Goal: Navigation & Orientation: Find specific page/section

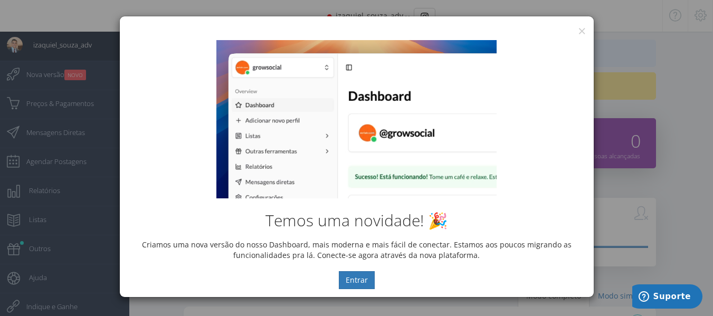
click at [583, 33] on div "Temos uma novidade! 🎉 Criamos uma nova versão do nosso Dashboard, mais moderna …" at bounding box center [357, 164] width 474 height 265
click at [579, 32] on button "×" at bounding box center [582, 31] width 8 height 14
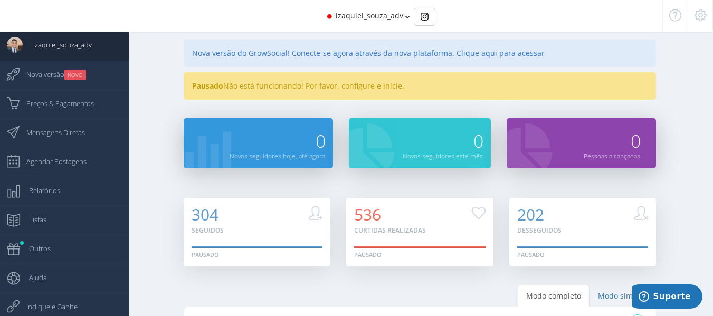
click at [403, 13] on div "izaquiel_souza_adv" at bounding box center [356, 16] width 555 height 32
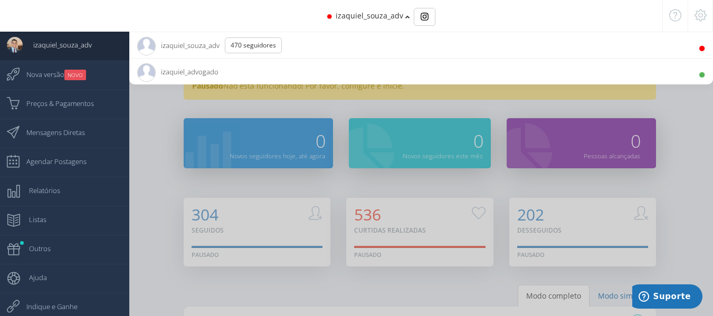
click at [174, 168] on div at bounding box center [356, 158] width 713 height 316
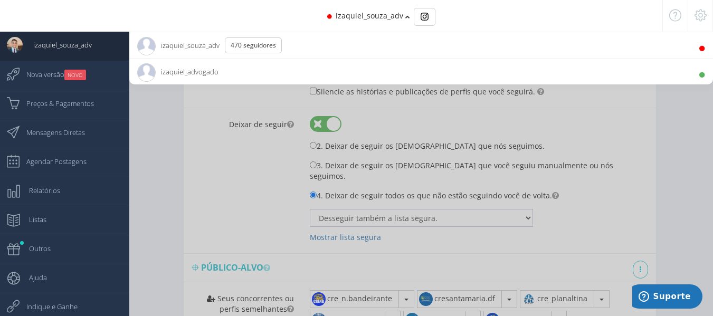
click at [174, 168] on div at bounding box center [356, 158] width 713 height 316
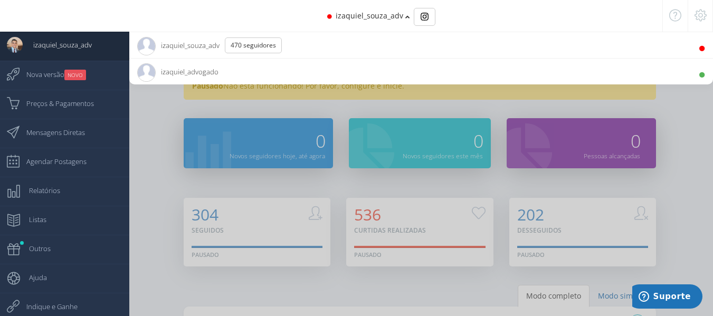
click at [627, 45] on li "izaquiel_souza_adv 470 Seguidores" at bounding box center [421, 45] width 584 height 26
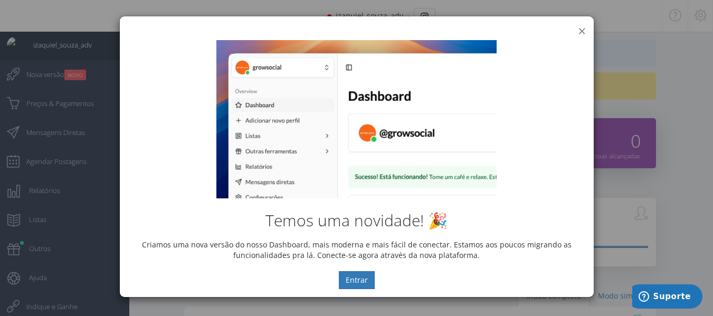
drag, startPoint x: 583, startPoint y: 29, endPoint x: 576, endPoint y: 33, distance: 7.8
click at [583, 29] on button "×" at bounding box center [582, 31] width 8 height 14
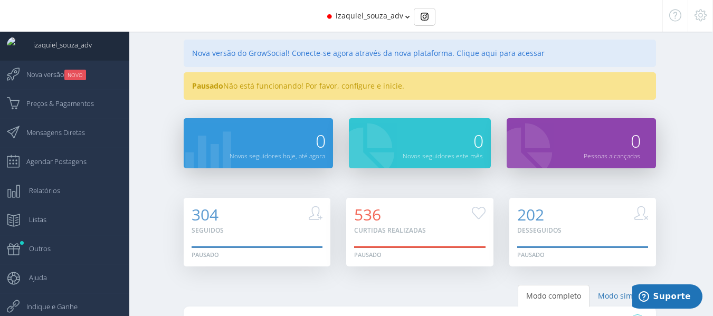
click at [322, 94] on div "Pausado Não está funcionando! Por favor, configure e inicie." at bounding box center [420, 85] width 473 height 27
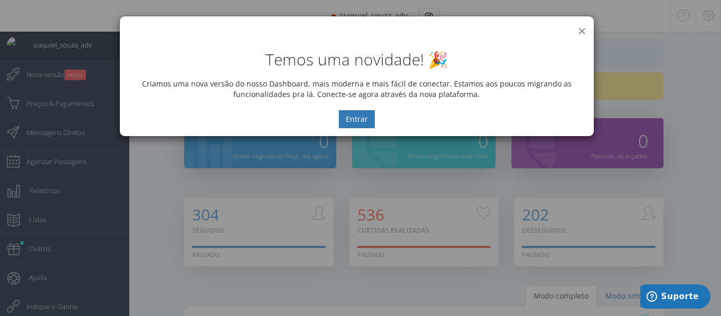
click at [581, 30] on button "×" at bounding box center [582, 31] width 8 height 14
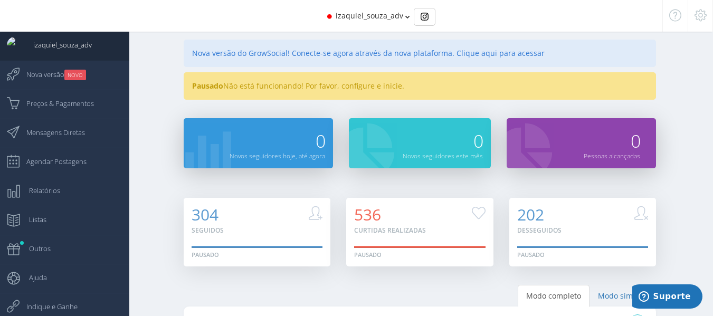
click at [708, 16] on div at bounding box center [700, 16] width 25 height 32
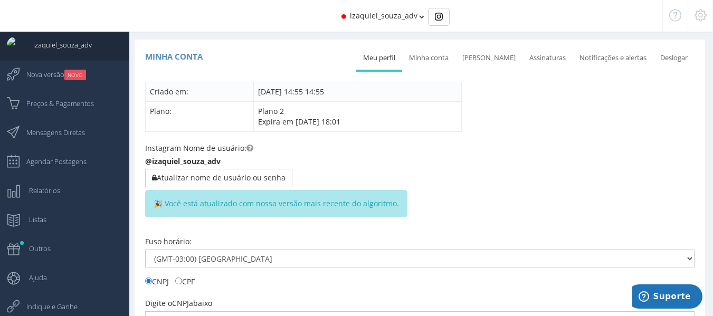
drag, startPoint x: 425, startPoint y: 63, endPoint x: 422, endPoint y: 73, distance: 10.0
click at [425, 63] on link "Minha conta" at bounding box center [428, 57] width 53 height 23
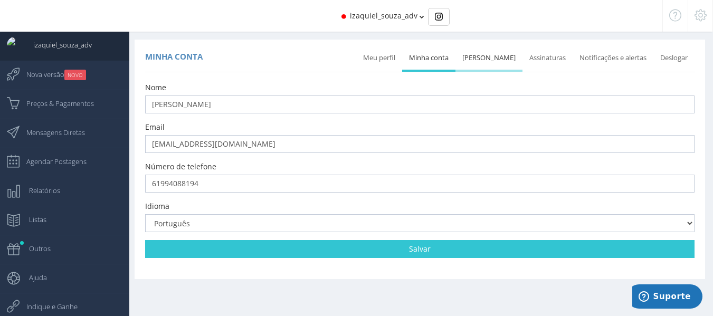
click at [499, 58] on link "[PERSON_NAME]" at bounding box center [488, 57] width 67 height 23
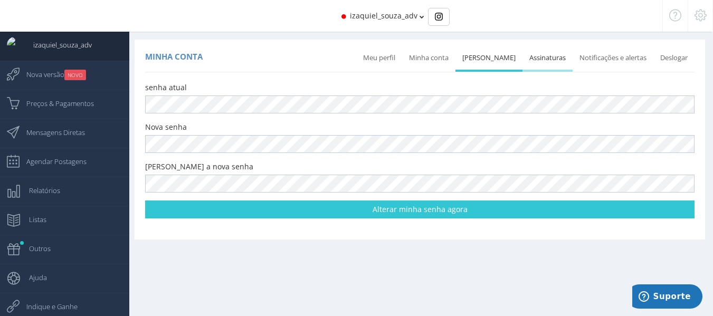
click at [538, 60] on link "Assinaturas" at bounding box center [547, 57] width 50 height 23
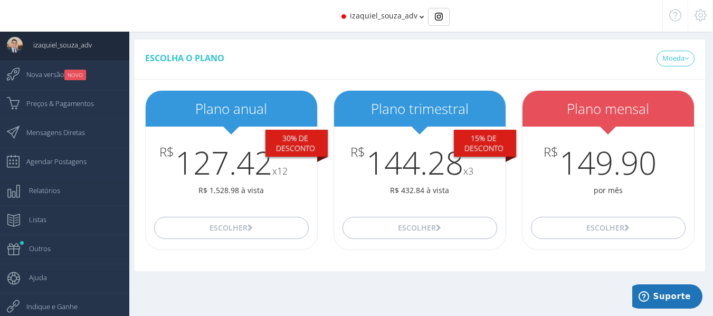
click at [702, 15] on icon at bounding box center [700, 15] width 12 height 7
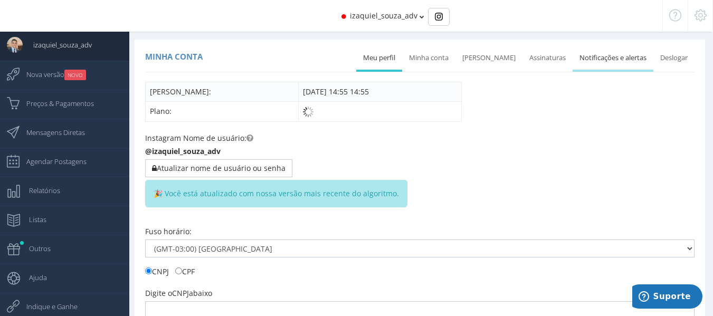
click at [607, 64] on link "Notificações e alertas" at bounding box center [613, 57] width 81 height 23
click at [388, 56] on link "Meu perfil" at bounding box center [379, 57] width 46 height 23
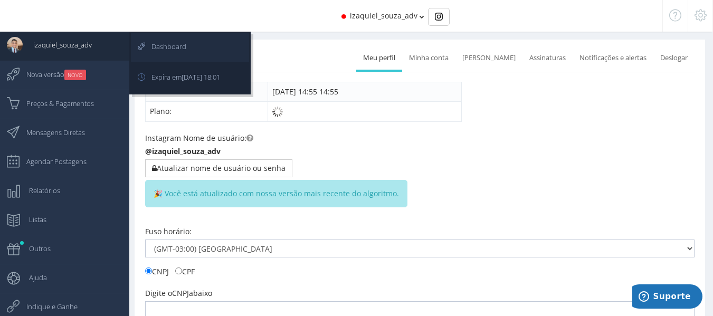
click at [164, 52] on span "Dashboard" at bounding box center [163, 46] width 45 height 26
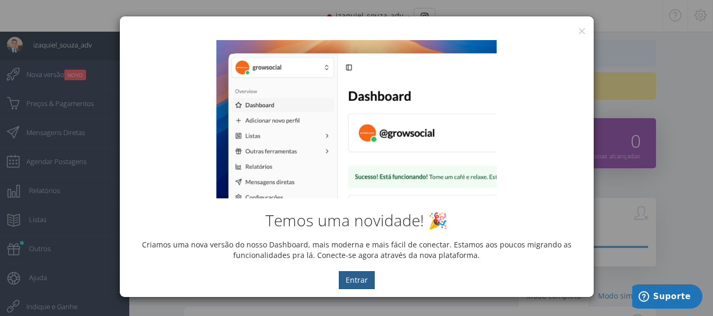
drag, startPoint x: 346, startPoint y: 290, endPoint x: 347, endPoint y: 275, distance: 14.8
click at [347, 286] on div "Temos uma novidade! 🎉 Criamos uma nova versão do nosso Dashboard, mais moderna …" at bounding box center [357, 164] width 474 height 265
click at [347, 275] on button "Entrar" at bounding box center [357, 280] width 36 height 18
